Goal: Task Accomplishment & Management: Manage account settings

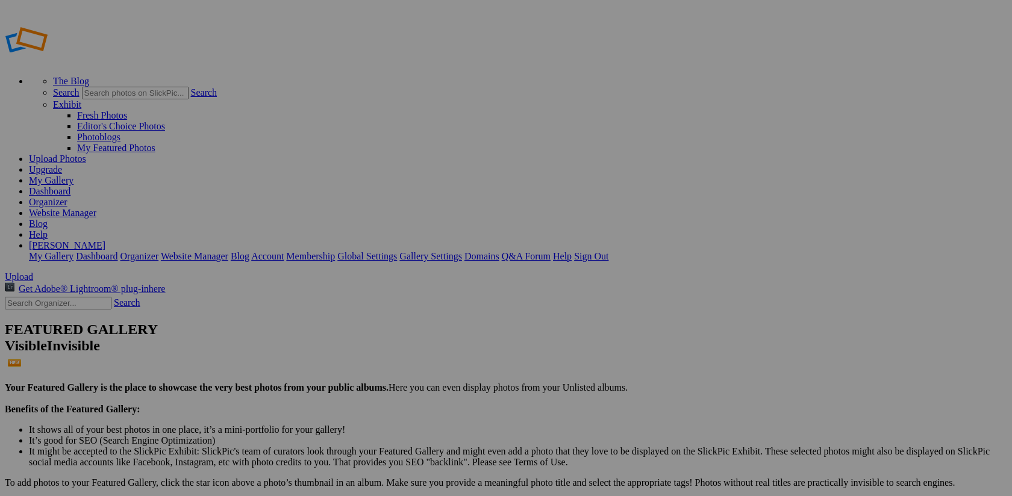
click at [67, 197] on link "Organizer" at bounding box center [48, 202] width 39 height 10
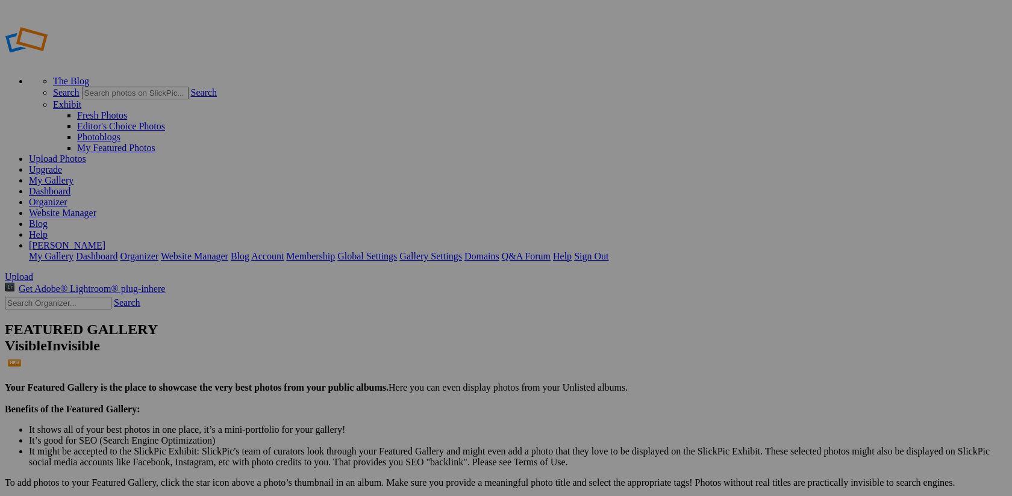
click at [74, 175] on link "My Gallery" at bounding box center [51, 180] width 45 height 10
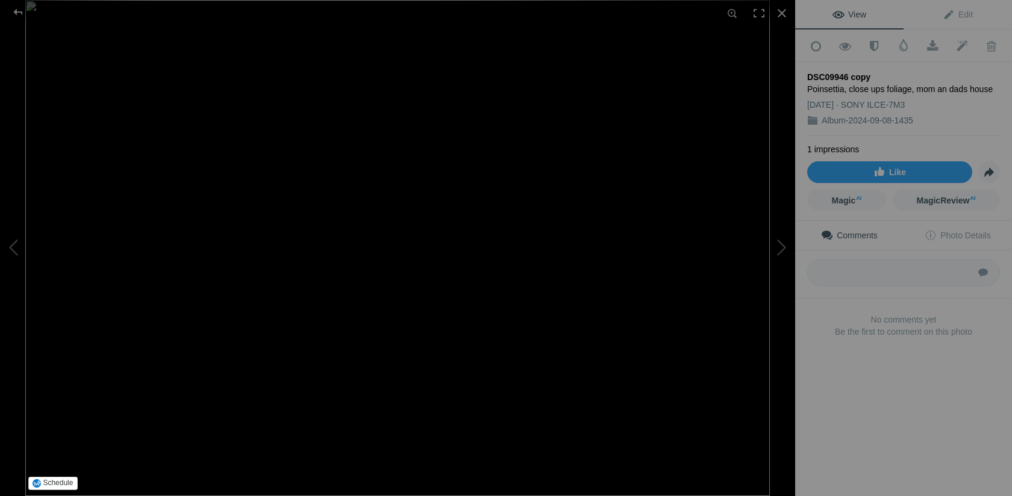
click at [579, 140] on img at bounding box center [397, 248] width 745 height 496
click at [579, 140] on img at bounding box center [48, 455] width 2180 height 1453
click at [579, 140] on img at bounding box center [199, 366] width 1560 height 1040
click at [579, 140] on img at bounding box center [48, 455] width 2180 height 1453
click at [18, 13] on div at bounding box center [17, 12] width 43 height 24
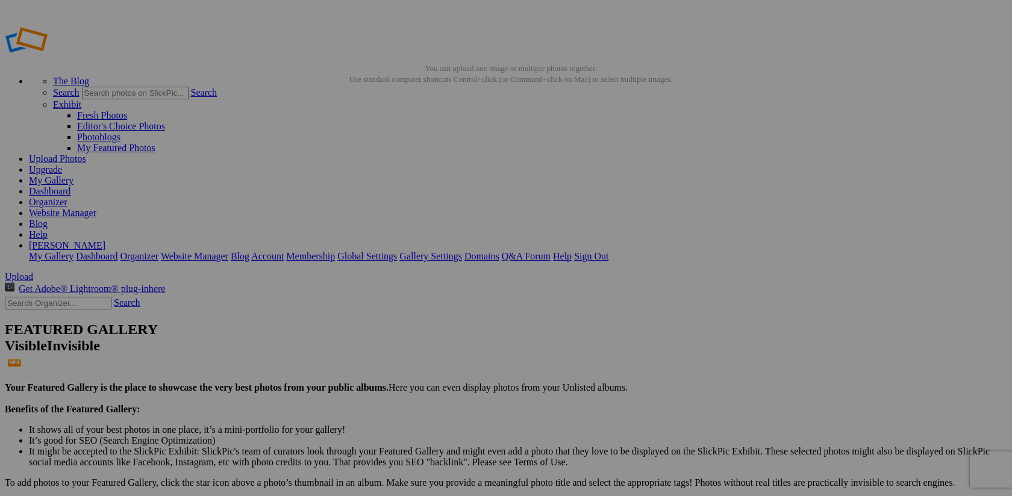
click at [105, 240] on link "[PERSON_NAME]" at bounding box center [67, 245] width 77 height 10
click at [609, 251] on link "Sign Out" at bounding box center [591, 256] width 34 height 10
